Goal: Task Accomplishment & Management: Manage account settings

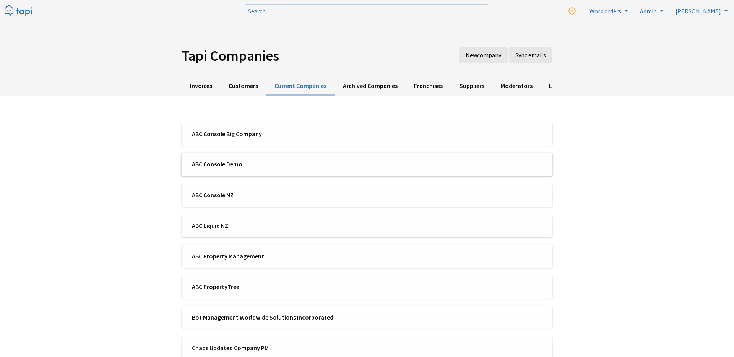
click at [249, 166] on span "ABC Console Demo" at bounding box center [277, 164] width 170 height 8
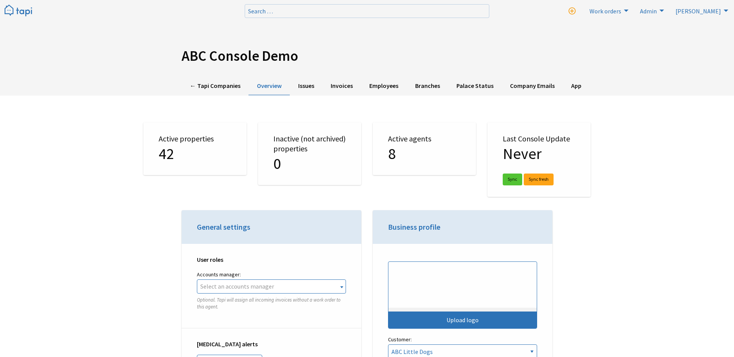
select select "TAPI"
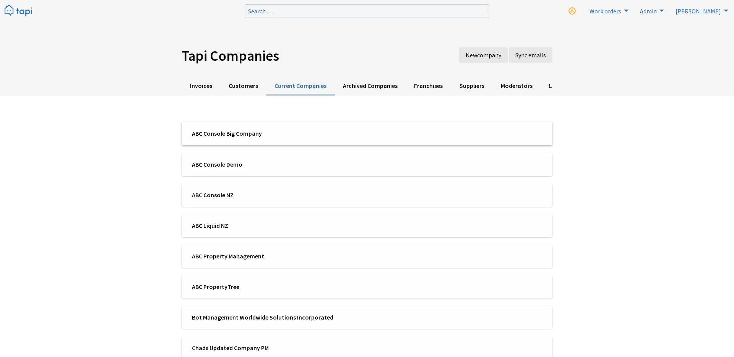
click at [245, 133] on span "ABC Console Big Company" at bounding box center [277, 133] width 170 height 8
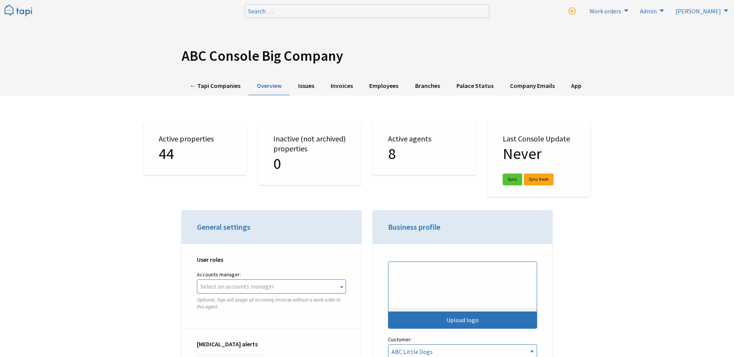
select select "TAPI"
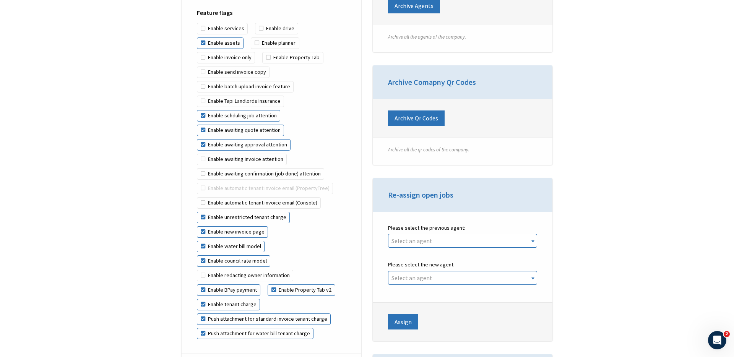
scroll to position [1511, 0]
click at [263, 197] on label "Enable automatic tenant invoice email (Console)" at bounding box center [259, 202] width 124 height 11
click at [339, 183] on input "Enable automatic tenant invoice email (Console)" at bounding box center [339, 182] width 0 height 0
checkbox input "true"
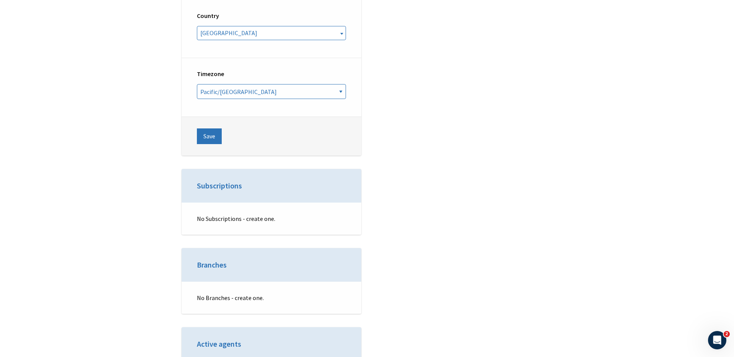
scroll to position [2715, 0]
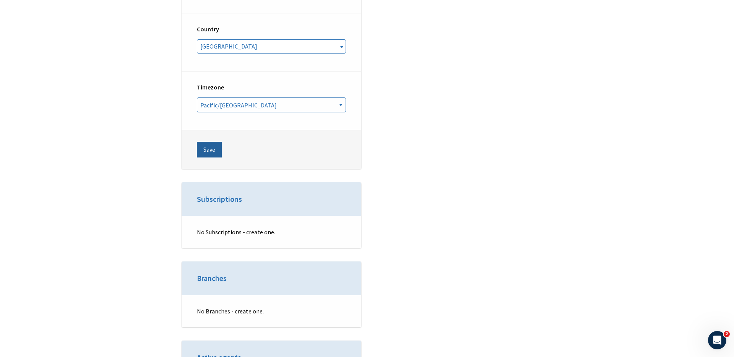
click at [207, 142] on button "Save" at bounding box center [209, 149] width 25 height 15
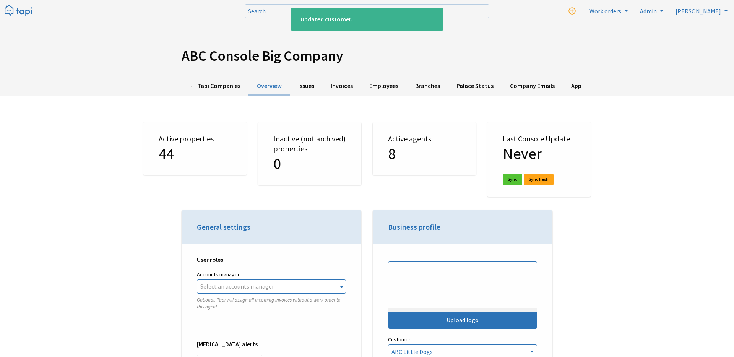
select select "TAPI"
click at [370, 81] on link "Employees" at bounding box center [383, 86] width 45 height 19
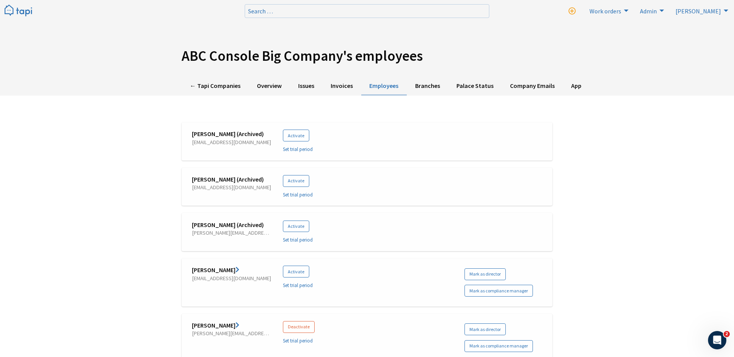
click at [200, 326] on link "[PERSON_NAME]" at bounding box center [215, 325] width 47 height 8
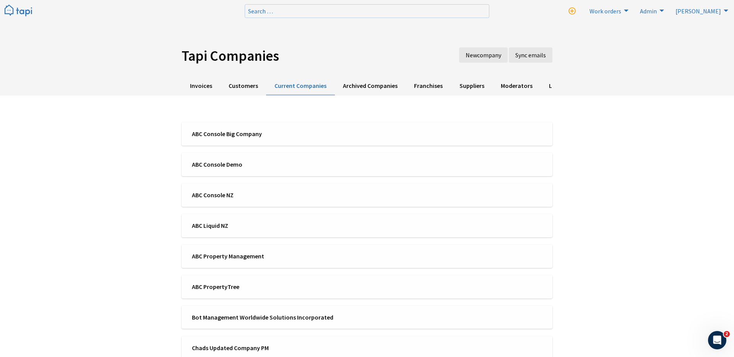
click at [650, 204] on div "Tapi Companies New company Sync emails Invoices Customers Current Companies Arc…" at bounding box center [367, 290] width 734 height 580
click at [627, 204] on div "Tapi Companies New company Sync emails Invoices Customers Current Companies Arc…" at bounding box center [367, 290] width 734 height 580
click at [197, 86] on link "Invoices" at bounding box center [200, 86] width 39 height 19
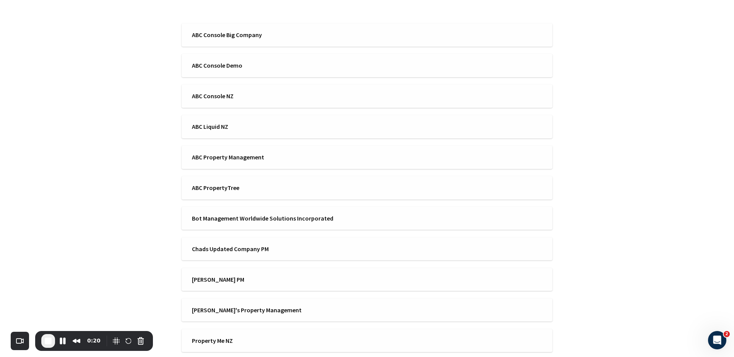
scroll to position [98, 0]
click at [270, 28] on li "ABC Console Big Company" at bounding box center [366, 35] width 371 height 23
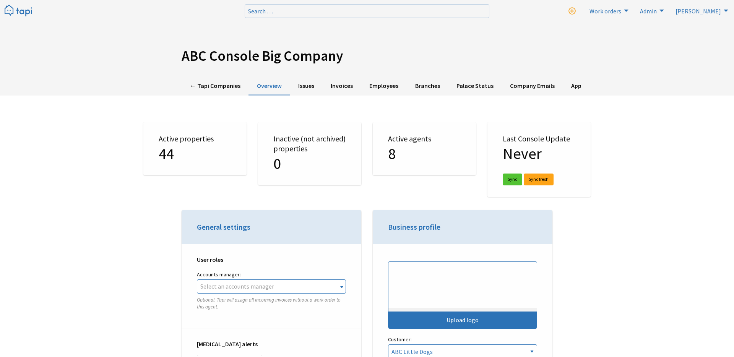
select select "TAPI"
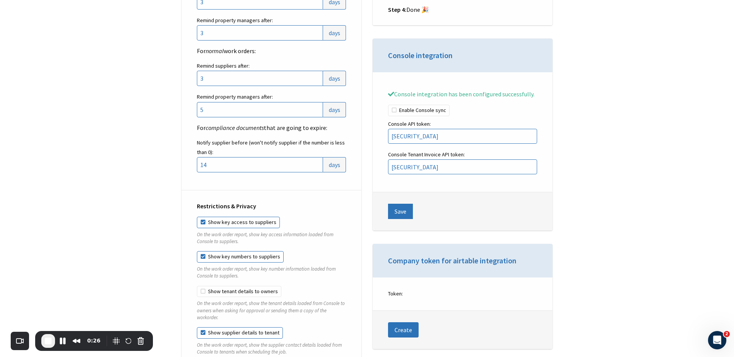
scroll to position [980, 0]
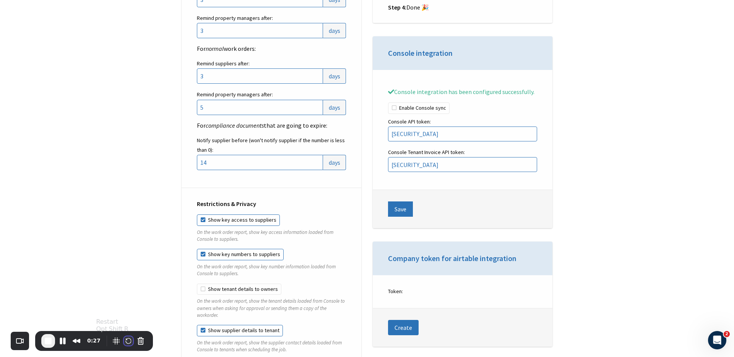
click at [127, 342] on button "Restart Recording" at bounding box center [128, 340] width 9 height 9
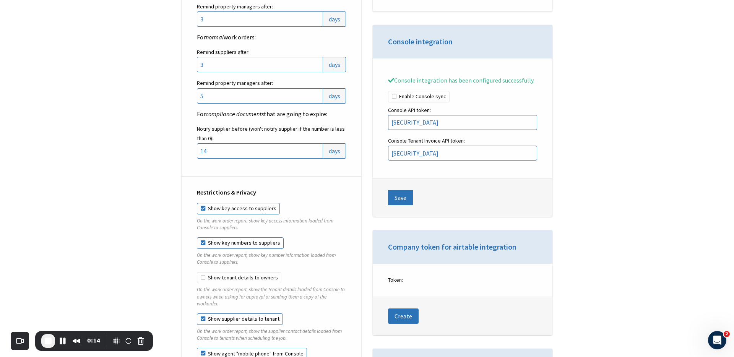
scroll to position [993, 0]
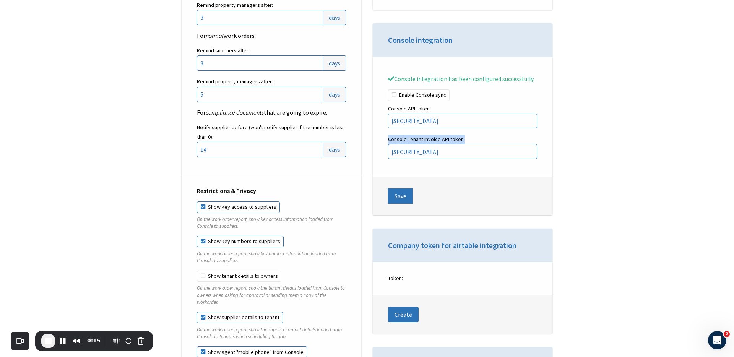
drag, startPoint x: 381, startPoint y: 143, endPoint x: 478, endPoint y: 143, distance: 97.0
click at [478, 143] on div "Console integration has been configured successfully. Enable Console sync Conso…" at bounding box center [462, 120] width 180 height 114
click at [452, 144] on label "Console Tenant Invoice API token: eyJhbGciOiJSUzI1NiJ9.eyJhcGlfa2V5IjoiNzA4YmM0…" at bounding box center [462, 146] width 149 height 24
click at [452, 144] on input "eyJhbGciOiJSUzI1NiJ9.eyJhcGlfa2V5IjoiNzA4YmM0N2UtMzMxNi00YjQzLWJlZmYtZjQ0YWE1Yz…" at bounding box center [462, 151] width 149 height 15
drag, startPoint x: 465, startPoint y: 147, endPoint x: 383, endPoint y: 146, distance: 81.4
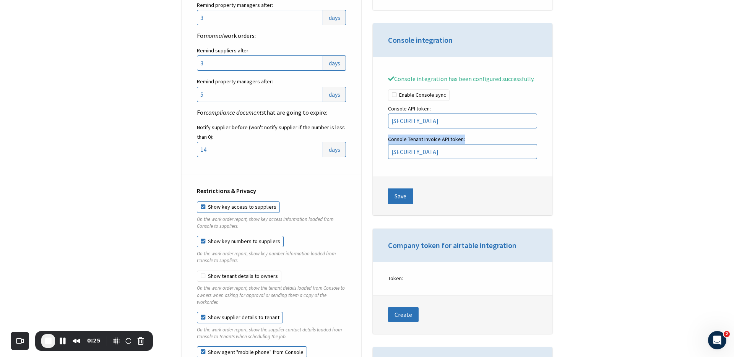
click at [383, 146] on div "Console integration has been configured successfully. Enable Console sync Conso…" at bounding box center [462, 120] width 180 height 114
click at [400, 146] on label "Console Tenant Invoice API token: eyJhbGciOiJSUzI1NiJ9.eyJhcGlfa2V5IjoiNzA4YmM0…" at bounding box center [462, 146] width 149 height 24
click at [400, 146] on input "eyJhbGciOiJSUzI1NiJ9.eyJhcGlfa2V5IjoiNzA4YmM0N2UtMzMxNi00YjQzLWJlZmYtZjQ0YWE1Yz…" at bounding box center [462, 151] width 149 height 15
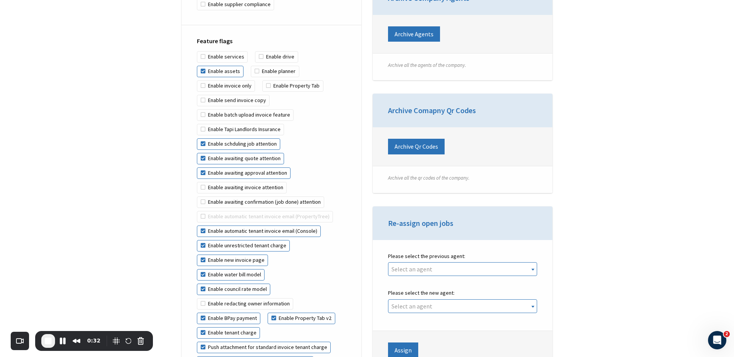
scroll to position [1482, 0]
drag, startPoint x: 194, startPoint y: 24, endPoint x: 248, endPoint y: 29, distance: 54.4
click at [248, 29] on div "Feature flags Enable services Enable drive Enable assets Enable planner Enable …" at bounding box center [271, 204] width 180 height 357
click at [248, 37] on p "Feature flags" at bounding box center [271, 41] width 149 height 8
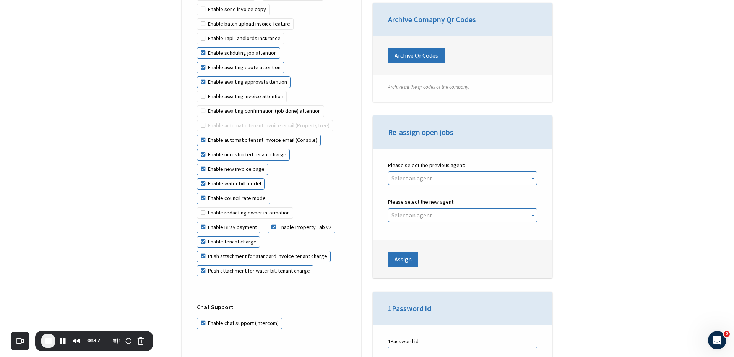
scroll to position [1577, 0]
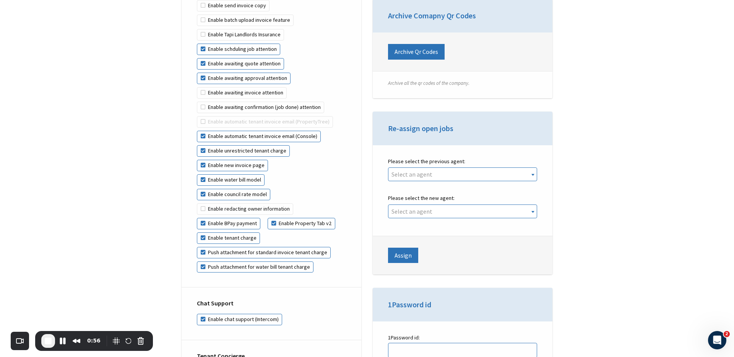
drag, startPoint x: 324, startPoint y: 121, endPoint x: 200, endPoint y: 123, distance: 124.6
click at [200, 123] on div "Feature flags Enable services Enable drive Enable assets Enable planner Enable …" at bounding box center [271, 108] width 180 height 357
click at [49, 341] on span "End Recording" at bounding box center [48, 340] width 9 height 9
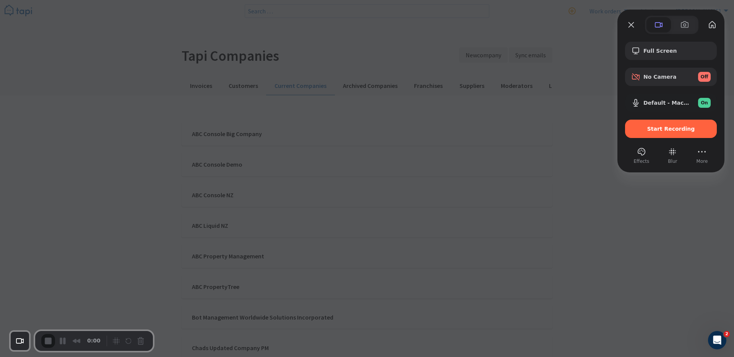
click at [580, 31] on div at bounding box center [367, 178] width 734 height 357
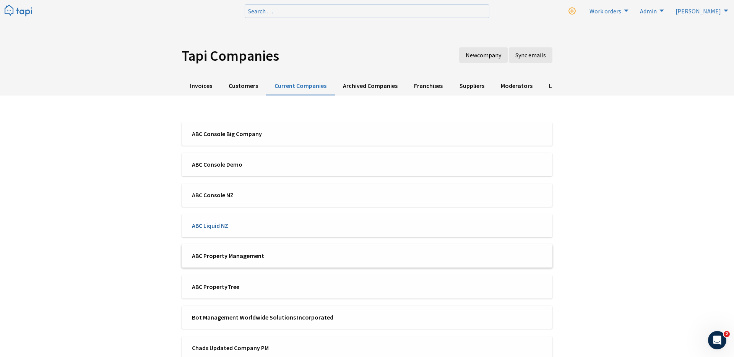
drag, startPoint x: 198, startPoint y: 234, endPoint x: 198, endPoint y: 393, distance: 158.5
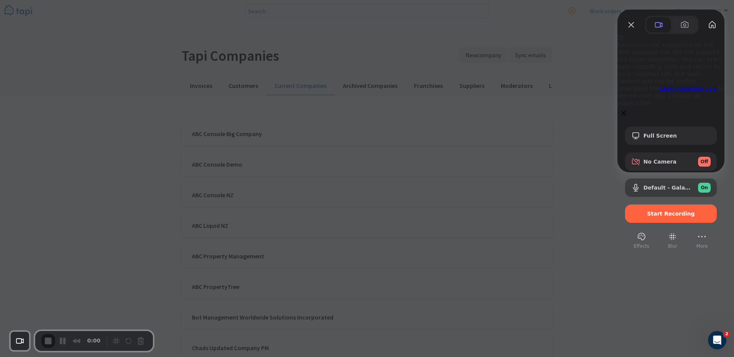
click at [617, 107] on button "Close" at bounding box center [623, 113] width 12 height 12
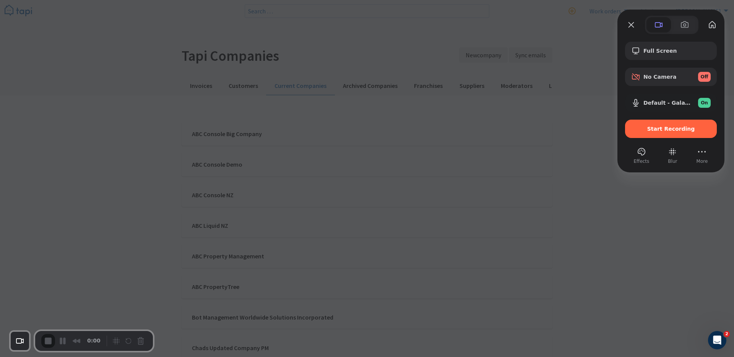
click at [617, 220] on div at bounding box center [367, 178] width 734 height 357
click at [677, 129] on span "Start Recording" at bounding box center [671, 129] width 48 height 6
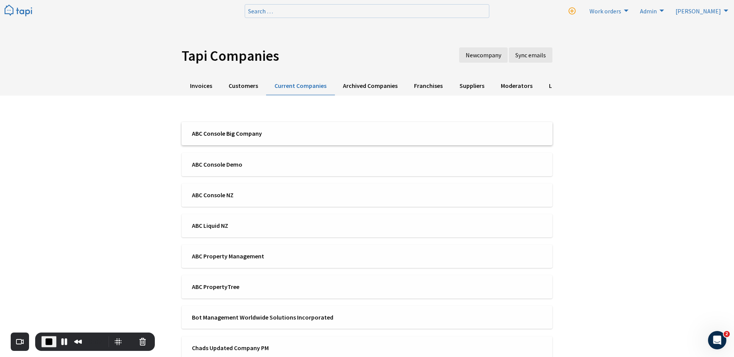
click at [382, 135] on div "ABC Console Big Company" at bounding box center [367, 133] width 363 height 8
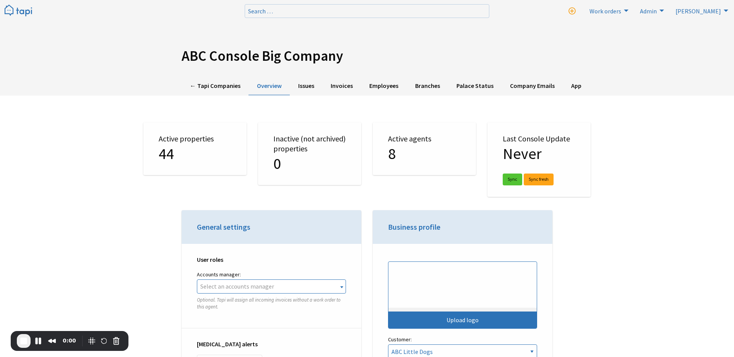
select select "TAPI"
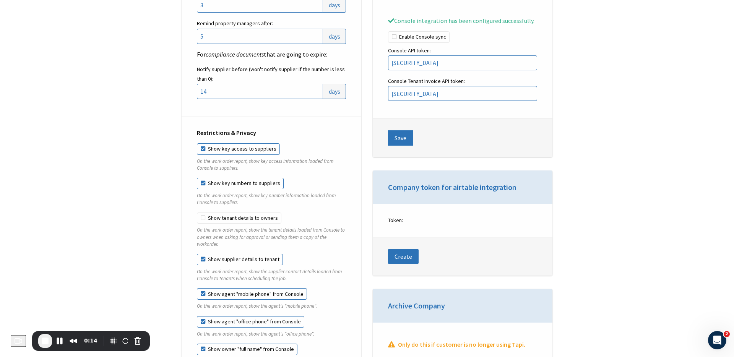
scroll to position [1066, 0]
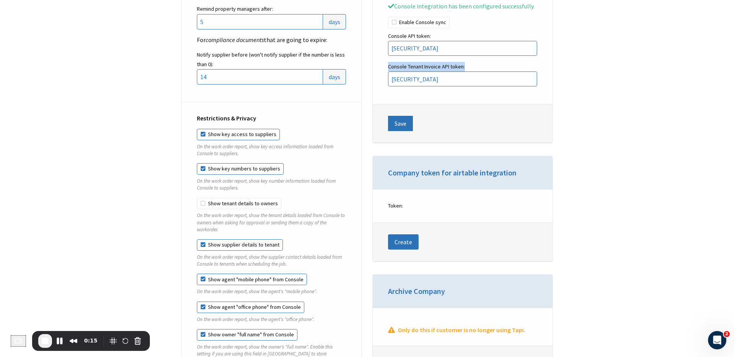
drag, startPoint x: 384, startPoint y: 71, endPoint x: 472, endPoint y: 71, distance: 87.9
click at [472, 71] on div "Console integration has been configured successfully. Enable Console sync Conso…" at bounding box center [462, 47] width 180 height 114
click at [476, 85] on input "[SECURITY_DATA]" at bounding box center [462, 78] width 149 height 15
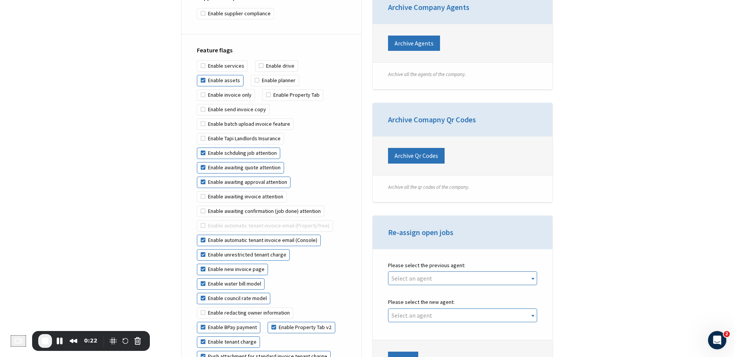
scroll to position [1474, 0]
drag, startPoint x: 183, startPoint y: 38, endPoint x: 242, endPoint y: 38, distance: 58.8
click at [242, 38] on div "Feature flags Enable services Enable drive Enable assets Enable planner Enable …" at bounding box center [271, 212] width 180 height 357
click at [242, 45] on p "Feature flags" at bounding box center [271, 49] width 149 height 8
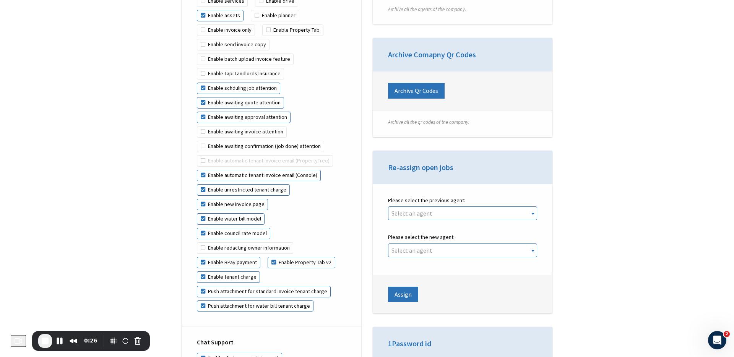
scroll to position [1540, 0]
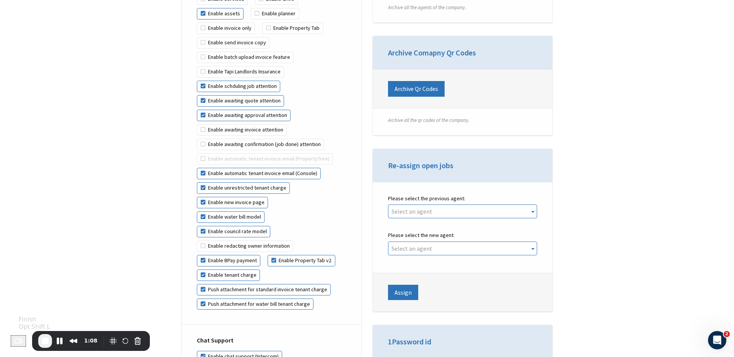
click at [47, 342] on span "End Recording" at bounding box center [44, 340] width 9 height 9
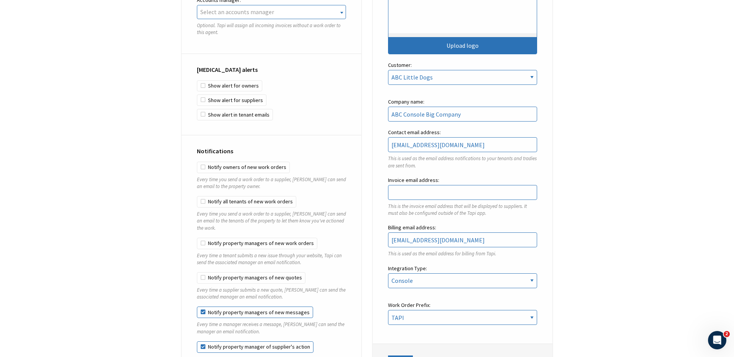
scroll to position [0, 0]
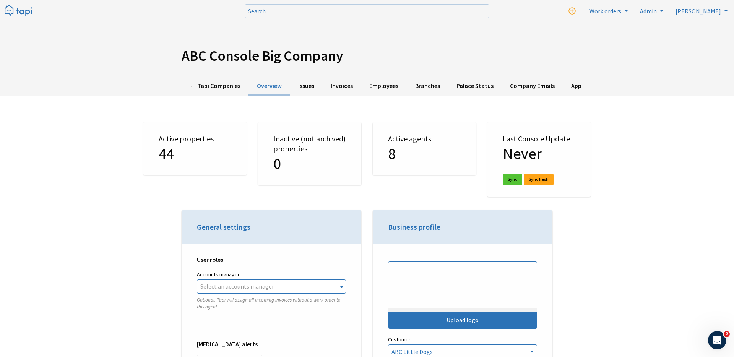
click at [18, 12] on img at bounding box center [19, 11] width 28 height 13
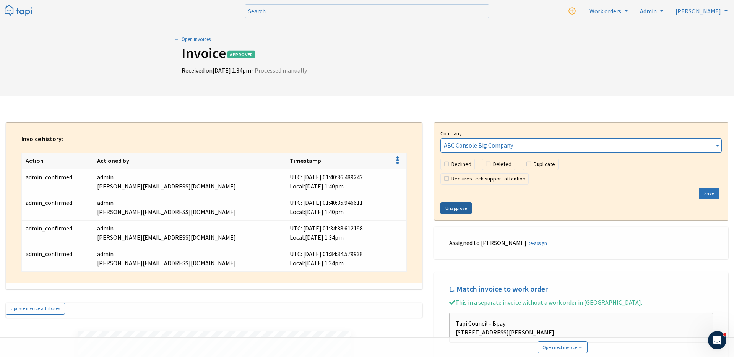
click at [465, 206] on link "Unapprove" at bounding box center [455, 208] width 31 height 12
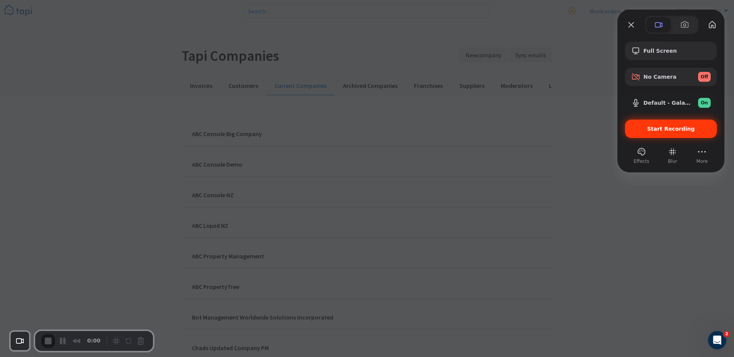
click at [684, 126] on span "Start Recording" at bounding box center [671, 129] width 48 height 6
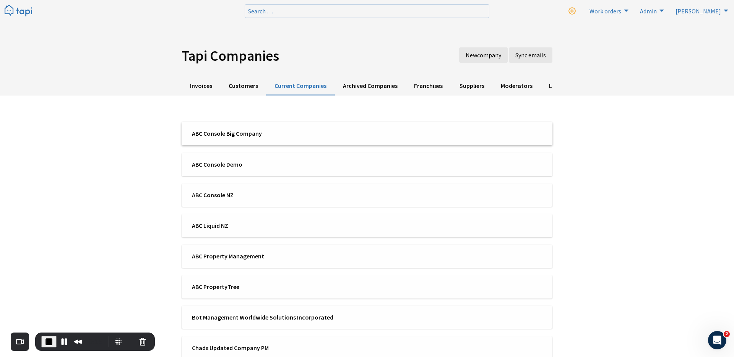
click at [427, 129] on div "ABC Console Big Company" at bounding box center [367, 133] width 363 height 8
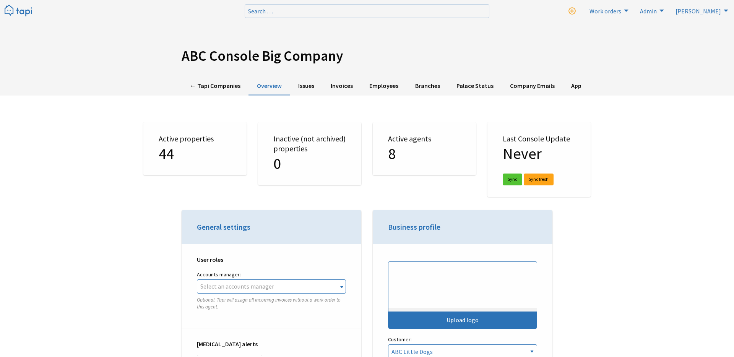
select select "TAPI"
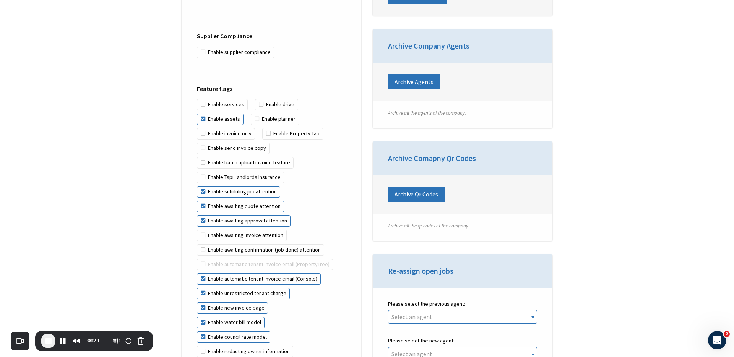
scroll to position [1439, 0]
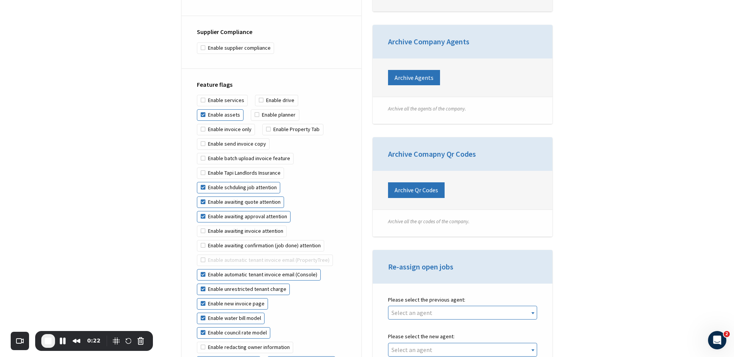
drag, startPoint x: 199, startPoint y: 62, endPoint x: 240, endPoint y: 63, distance: 41.3
click at [242, 69] on div "Feature flags Enable services Enable drive Enable assets Enable planner Enable …" at bounding box center [271, 247] width 180 height 357
drag, startPoint x: 236, startPoint y: 68, endPoint x: 193, endPoint y: 68, distance: 43.2
click at [193, 69] on div "Feature flags Enable services Enable drive Enable assets Enable planner Enable …" at bounding box center [271, 247] width 180 height 357
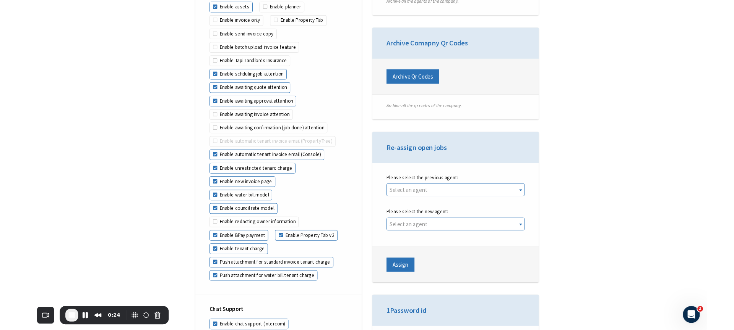
scroll to position [1551, 0]
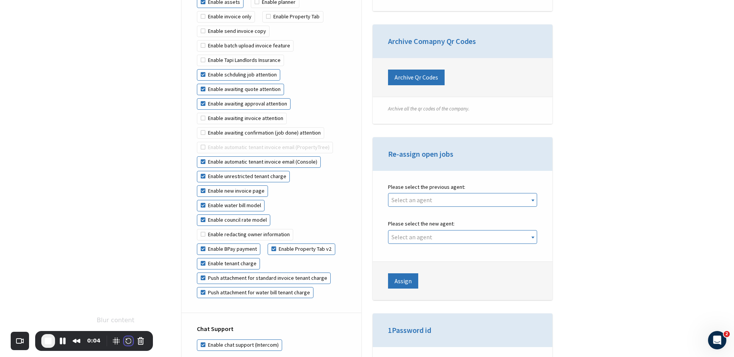
click at [126, 341] on button "Restart Recording" at bounding box center [128, 340] width 9 height 9
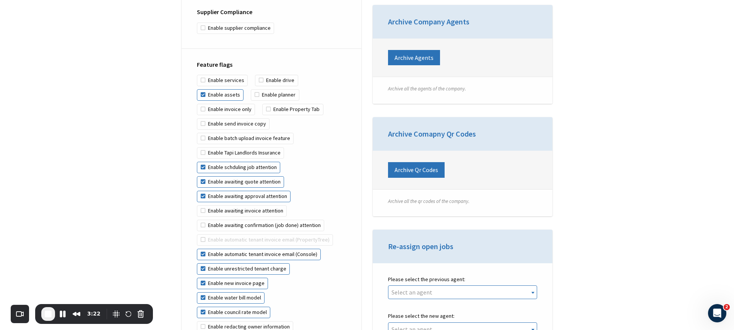
scroll to position [1359, 0]
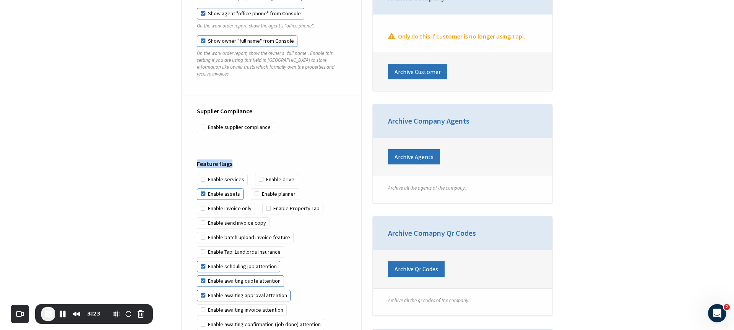
drag, startPoint x: 196, startPoint y: 150, endPoint x: 230, endPoint y: 149, distance: 34.0
click at [230, 149] on div "Feature flags Enable services Enable drive Enable assets Enable planner Enable …" at bounding box center [271, 326] width 180 height 357
click at [188, 173] on div "Feature flags Enable services Enable drive Enable assets Enable planner Enable …" at bounding box center [271, 326] width 180 height 357
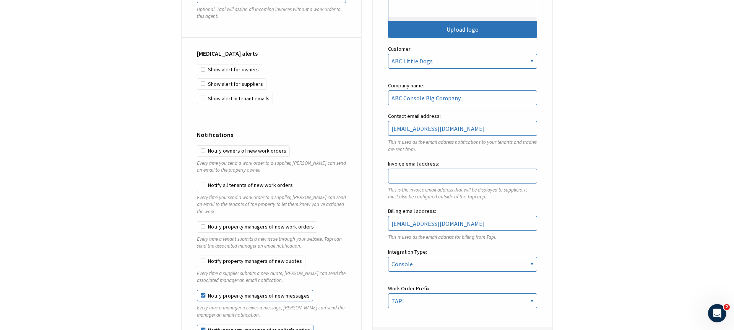
scroll to position [0, 0]
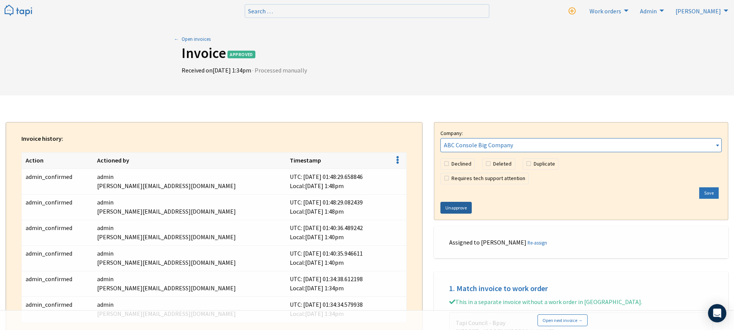
click at [466, 205] on link "Unapprove" at bounding box center [455, 208] width 31 height 12
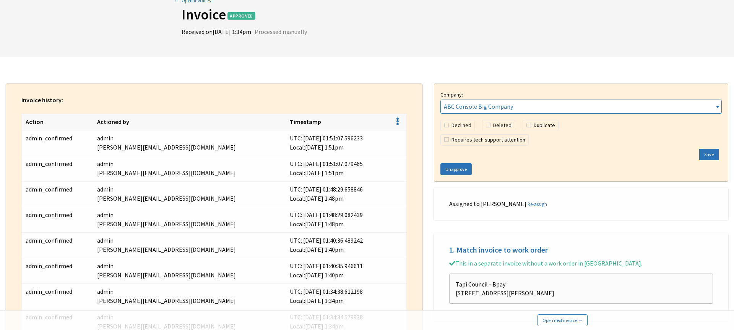
scroll to position [63, 0]
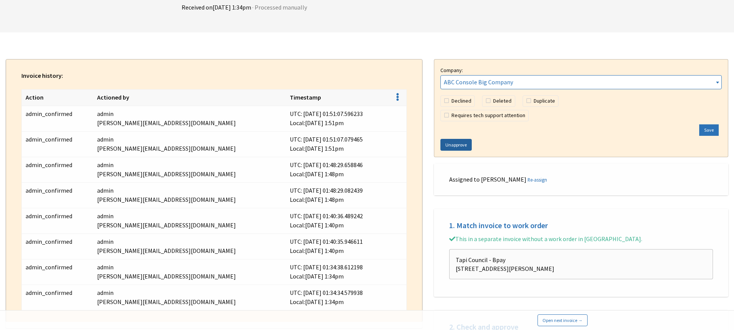
click at [453, 143] on link "Unapprove" at bounding box center [455, 145] width 31 height 12
